Goal: Transaction & Acquisition: Obtain resource

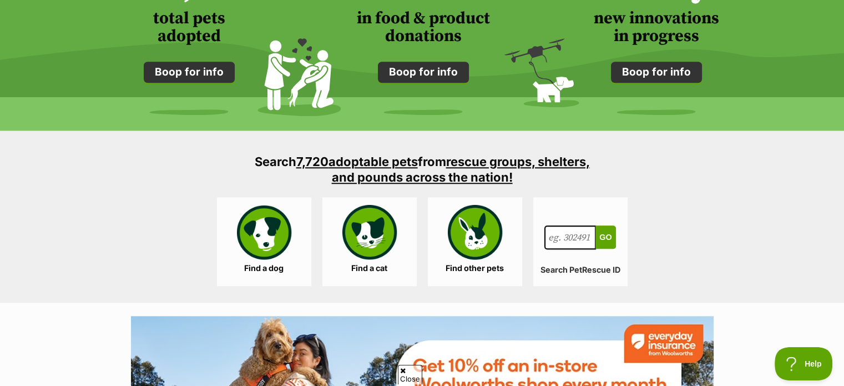
scroll to position [1054, 0]
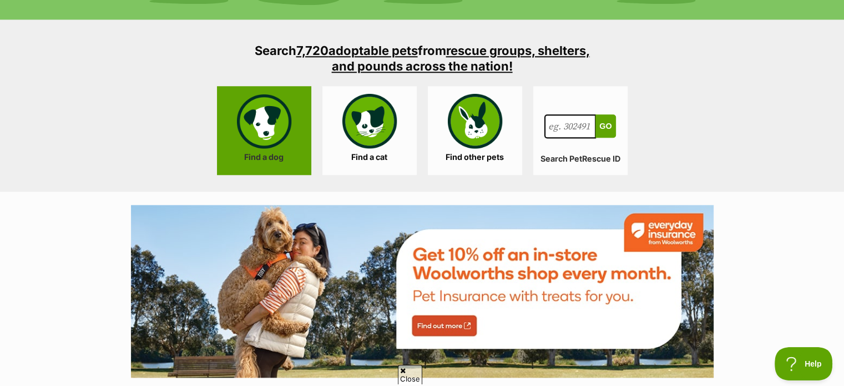
click at [284, 159] on link "Find a dog" at bounding box center [264, 130] width 94 height 89
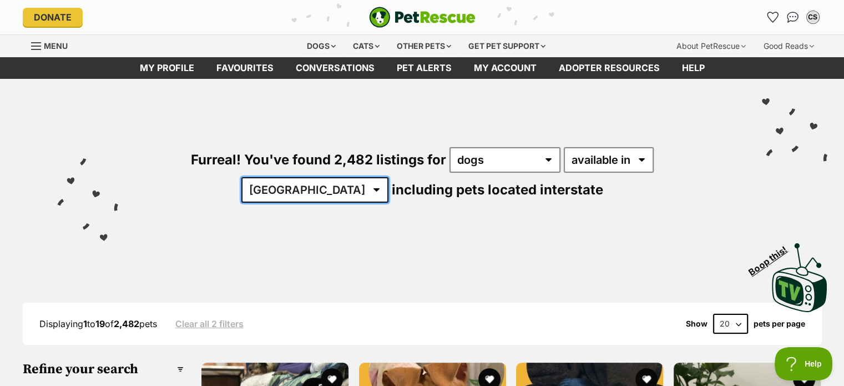
click at [388, 177] on select "Australia ACT NSW NT QLD SA TAS VIC WA" at bounding box center [314, 190] width 147 height 26
select select "QLD"
click at [388, 177] on select "Australia ACT NSW NT QLD SA TAS VIC WA" at bounding box center [314, 190] width 147 height 26
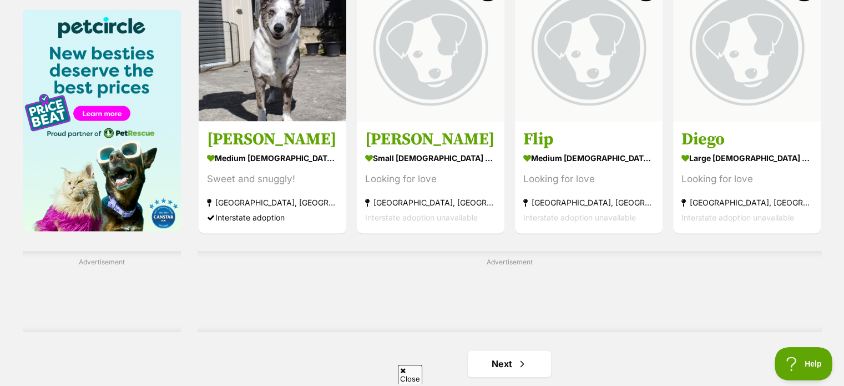
scroll to position [1720, 0]
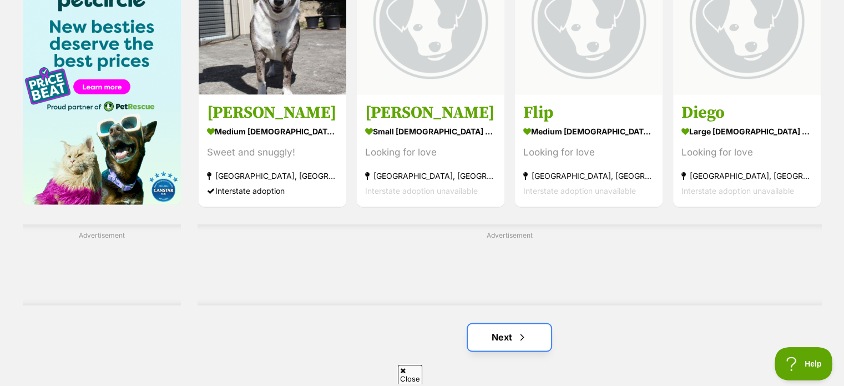
click at [505, 336] on link "Next" at bounding box center [509, 336] width 83 height 27
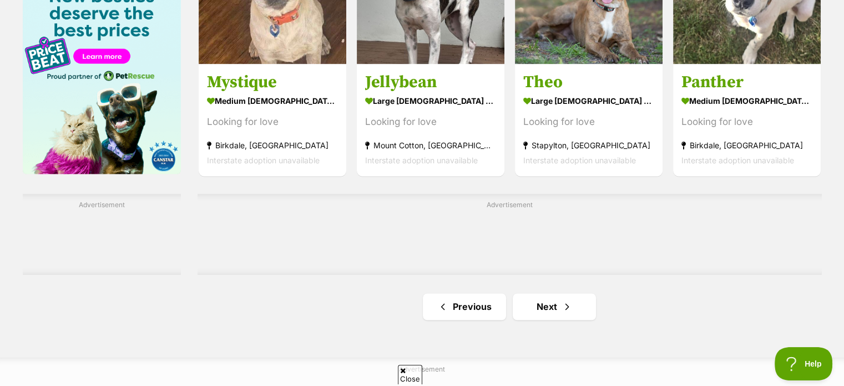
scroll to position [1775, 0]
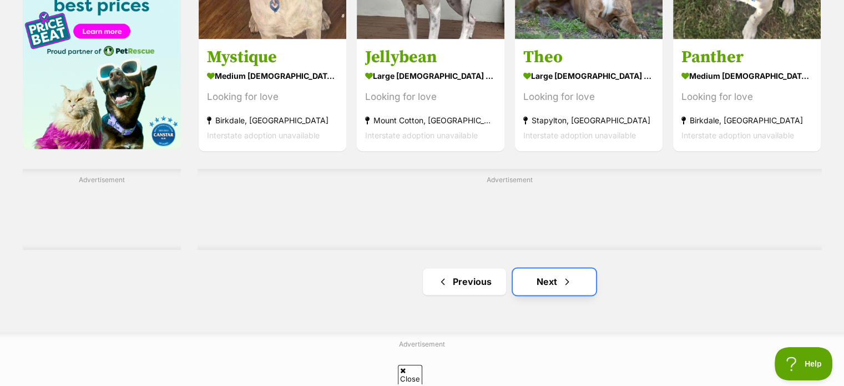
click at [570, 280] on span "Next page" at bounding box center [566, 281] width 11 height 13
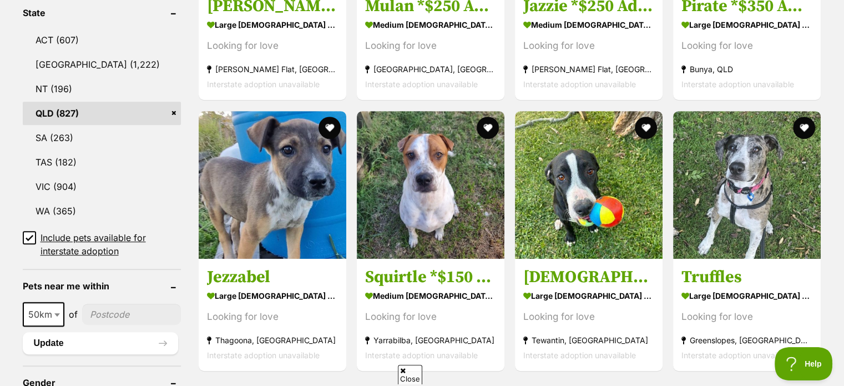
scroll to position [666, 0]
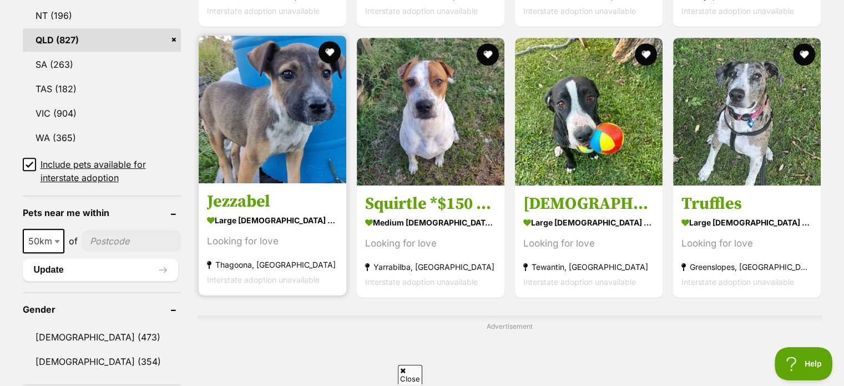
click at [250, 195] on h3 "Jezzabel" at bounding box center [272, 201] width 131 height 21
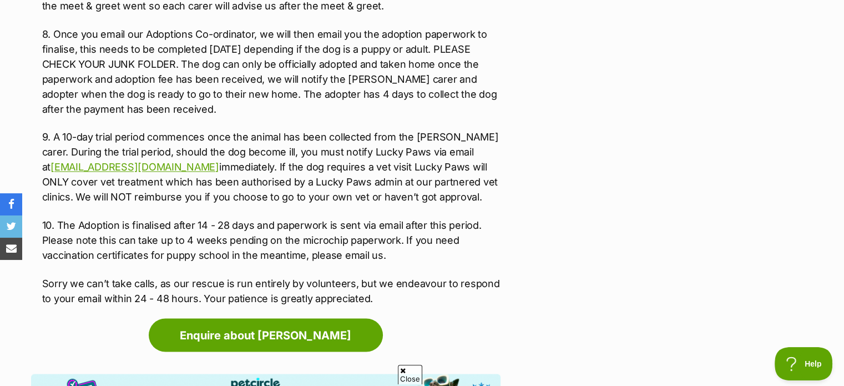
scroll to position [1997, 0]
